Goal: Find contact information: Find contact information

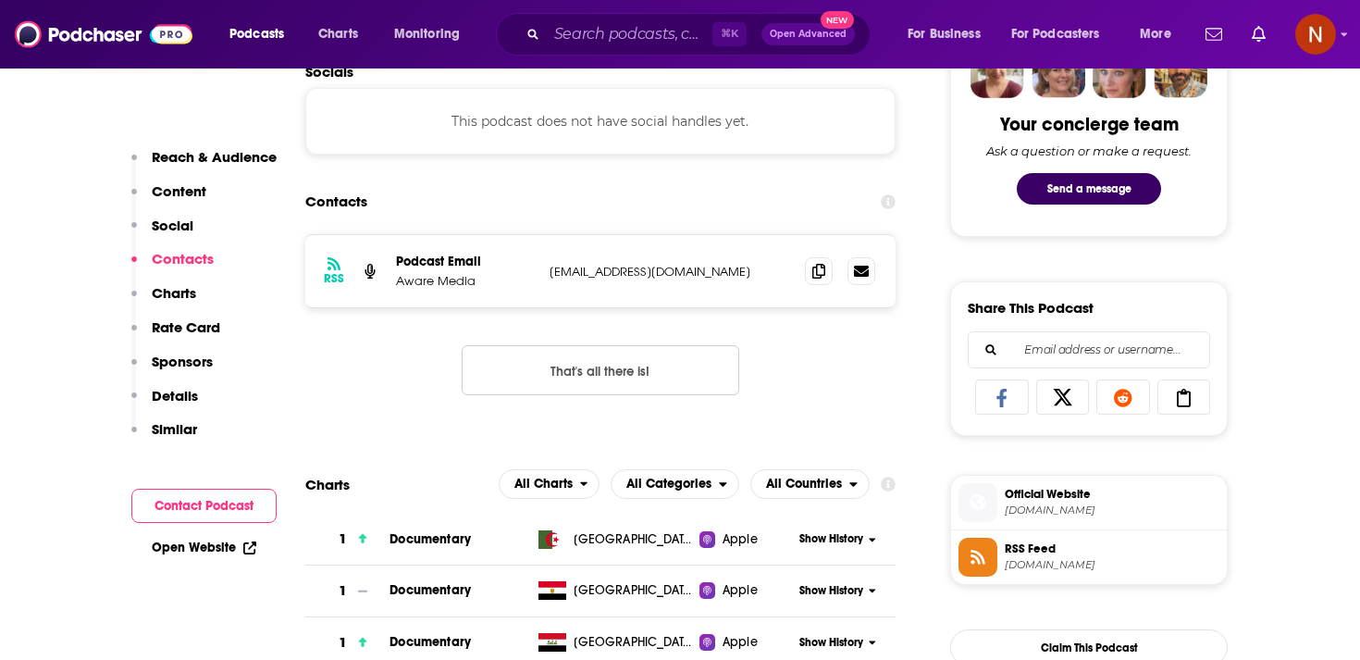
scroll to position [1103, 0]
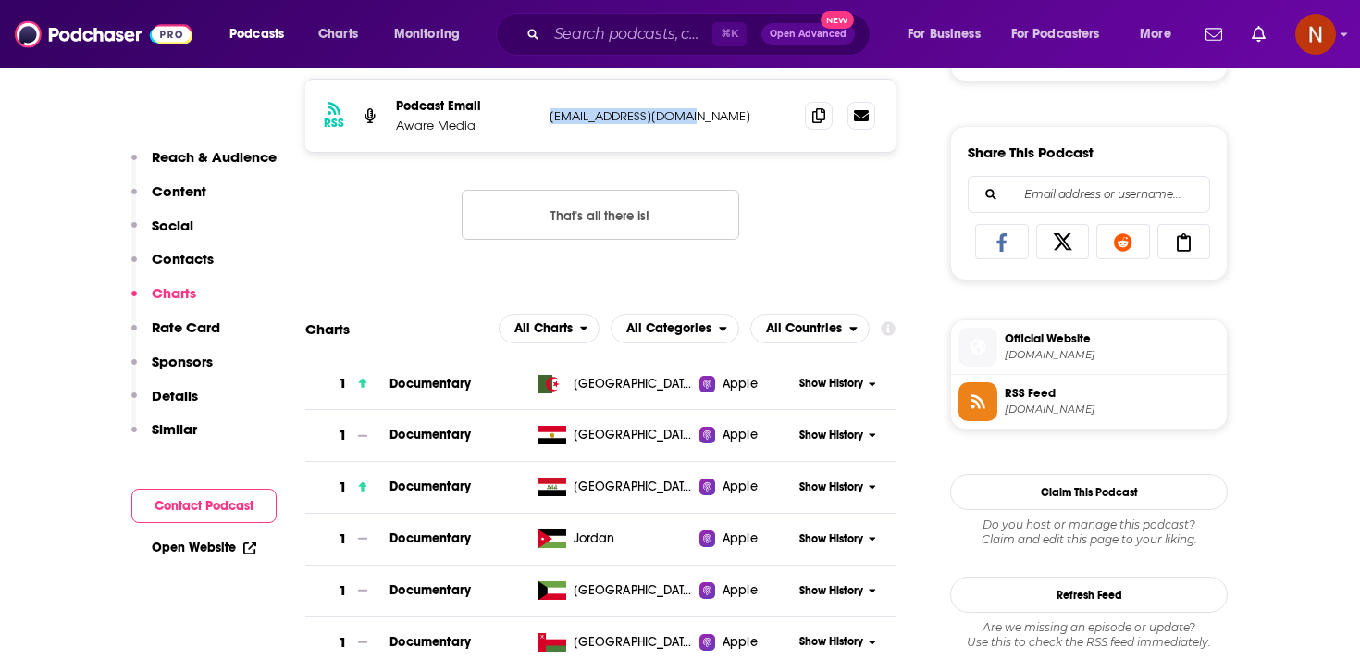
drag, startPoint x: 542, startPoint y: 110, endPoint x: 725, endPoint y: 110, distance: 183.2
click at [725, 110] on div "RSS Podcast Email Aware Media [EMAIL_ADDRESS][DOMAIN_NAME] [EMAIL_ADDRESS][DOMA…" at bounding box center [600, 116] width 590 height 72
copy p "[EMAIL_ADDRESS][DOMAIN_NAME]"
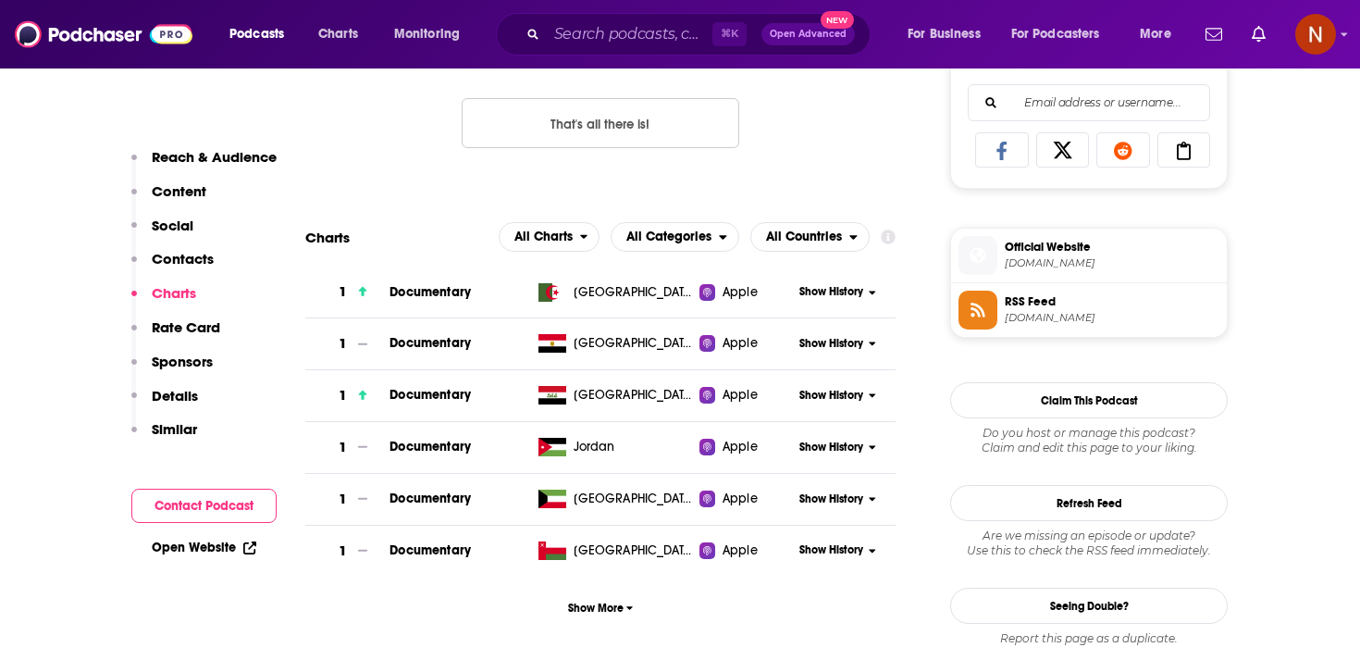
scroll to position [1226, 0]
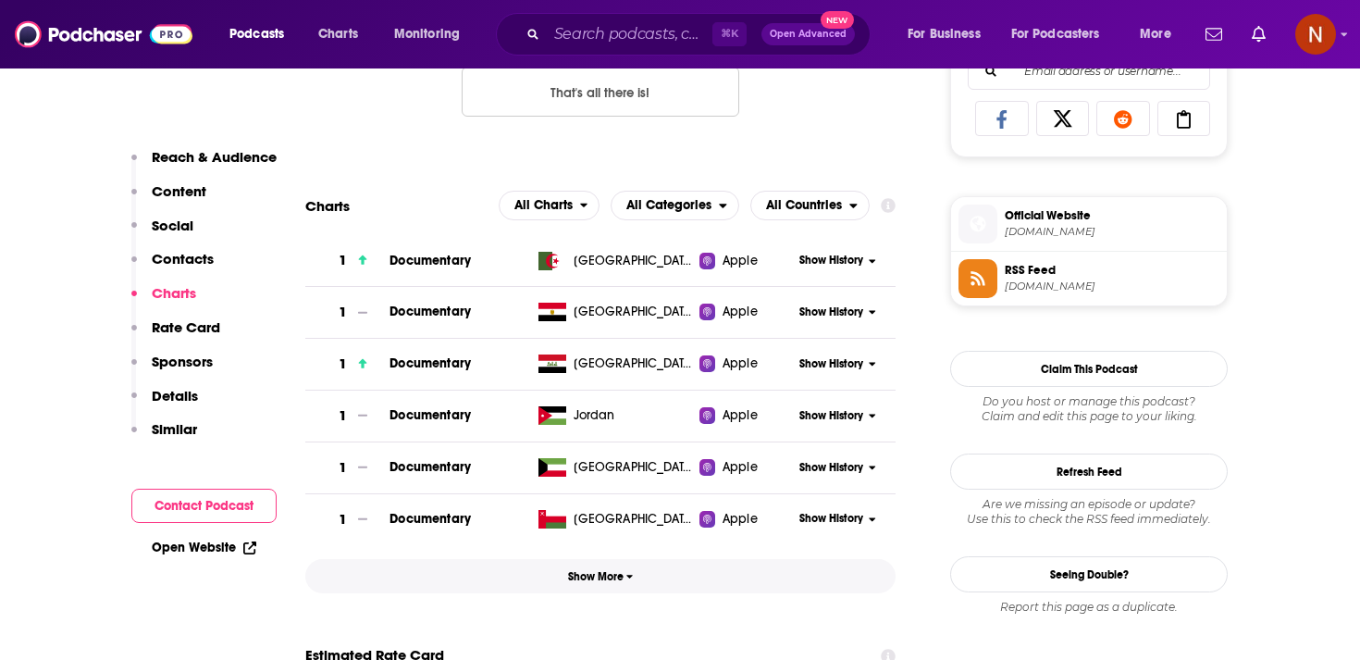
click at [604, 572] on button "Show More" at bounding box center [600, 576] width 590 height 34
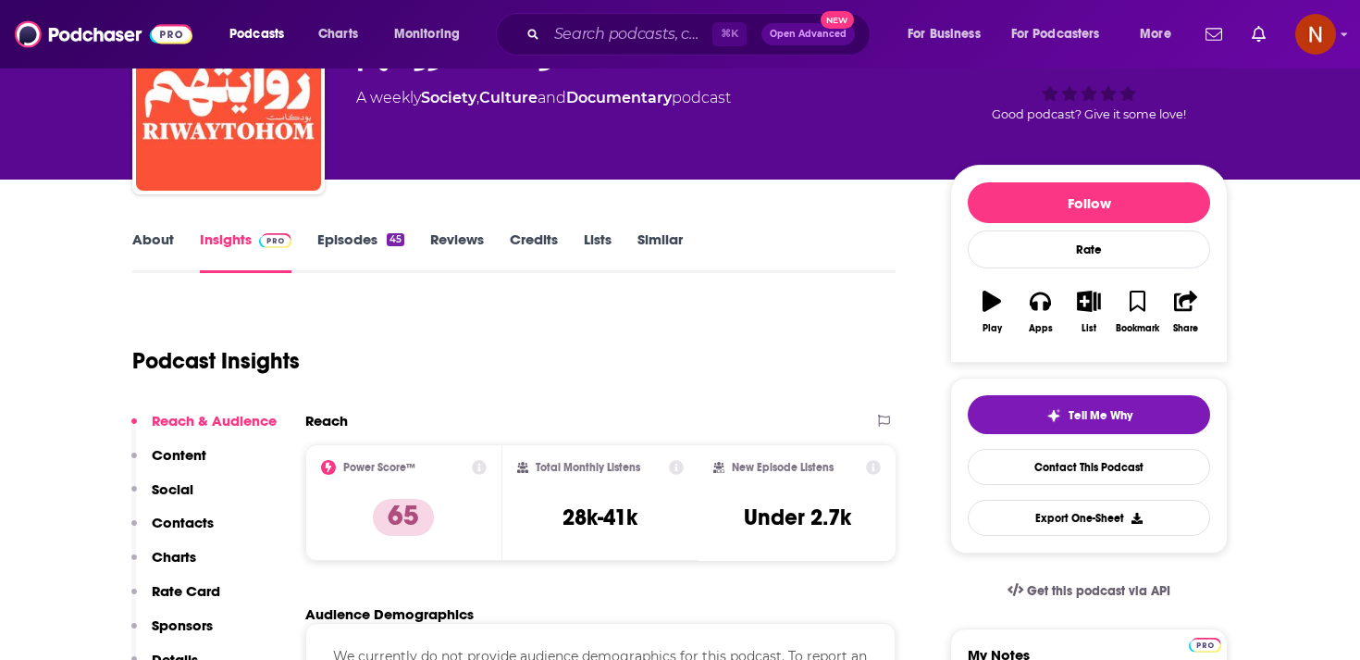
scroll to position [0, 0]
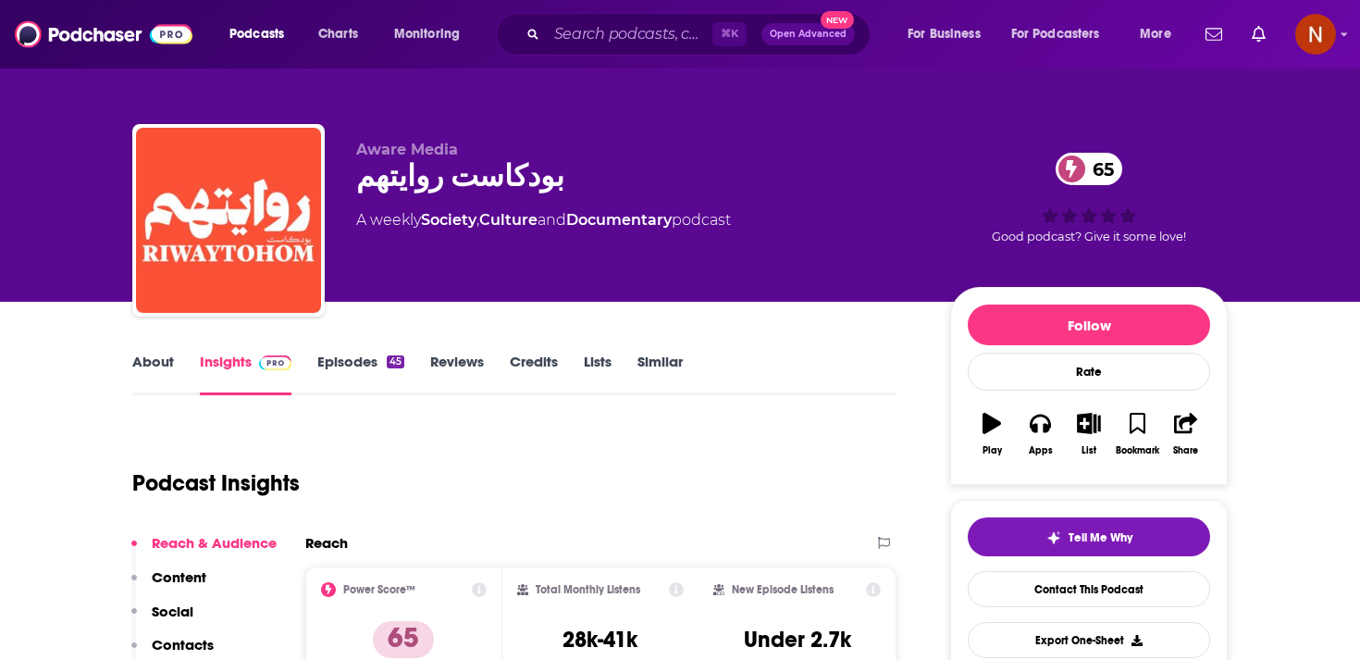
click at [373, 354] on link "Episodes 45" at bounding box center [360, 373] width 87 height 43
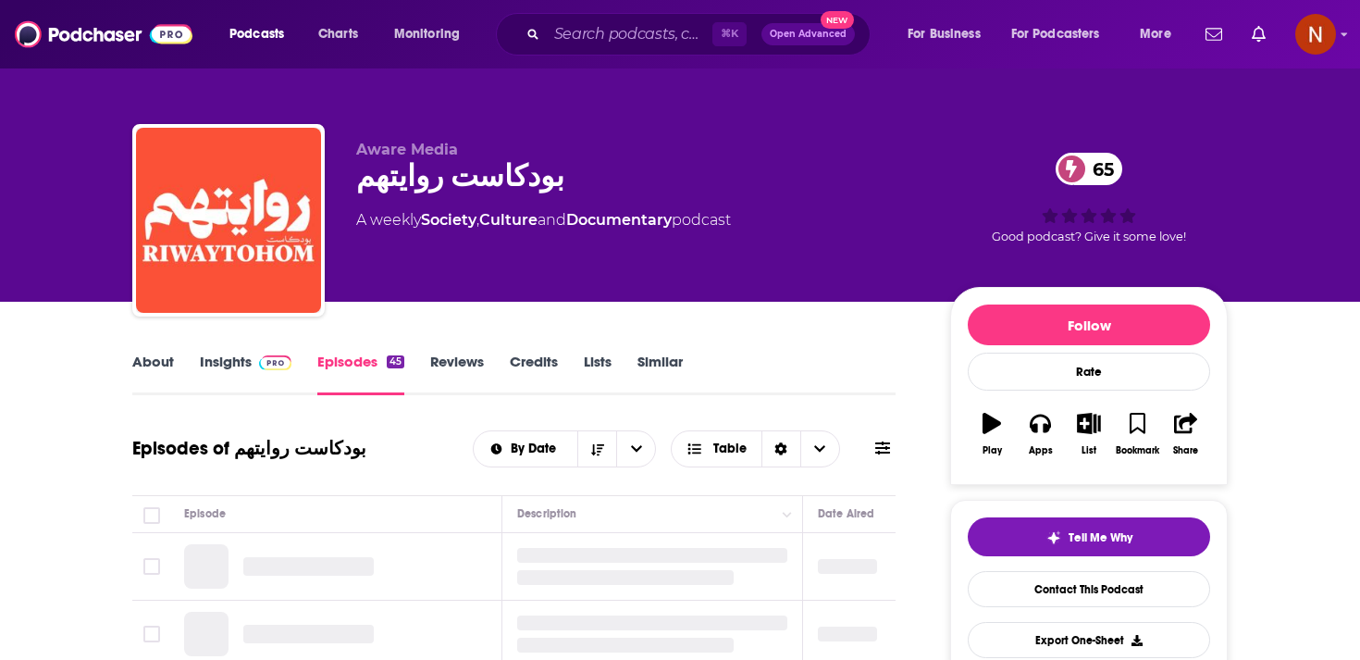
scroll to position [127, 0]
